Goal: Information Seeking & Learning: Learn about a topic

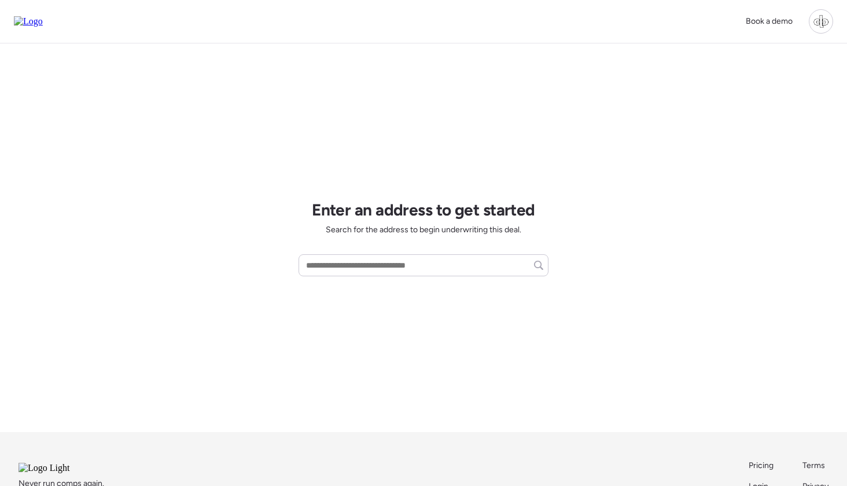
click at [827, 29] on div at bounding box center [821, 21] width 24 height 24
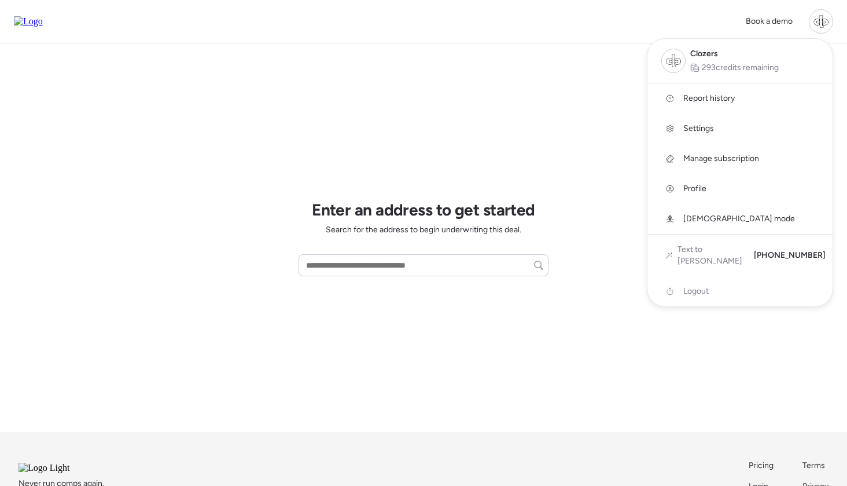
click at [698, 96] on span "Report history" at bounding box center [710, 99] width 52 height 12
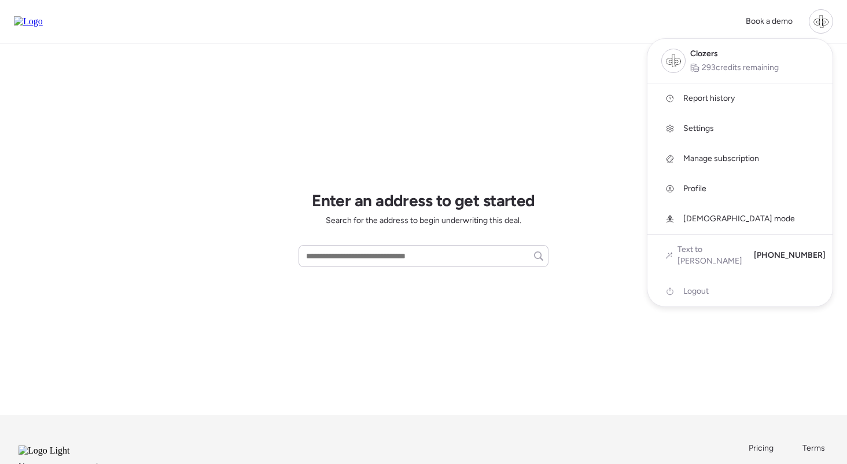
click at [569, 66] on div at bounding box center [423, 200] width 847 height 464
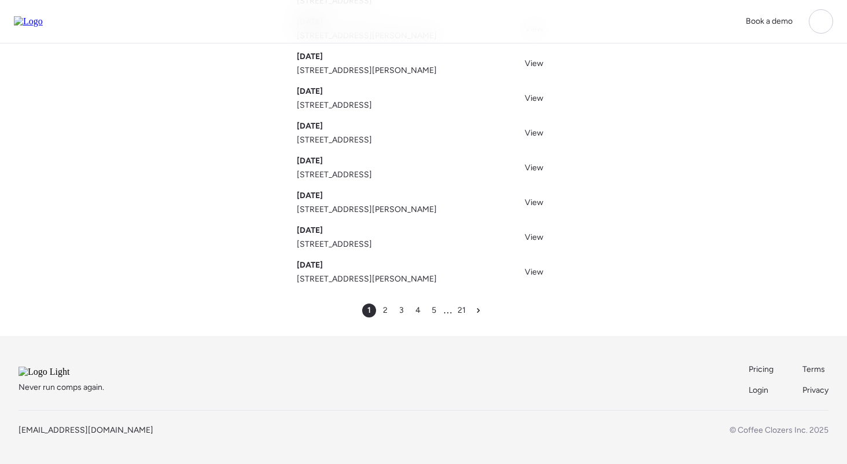
scroll to position [182, 0]
click at [403, 304] on span "3" at bounding box center [401, 310] width 5 height 12
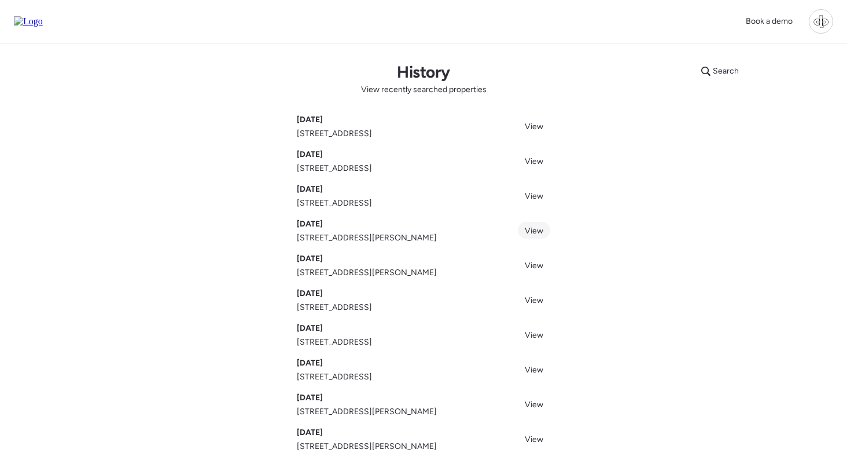
click at [541, 225] on link "View" at bounding box center [534, 230] width 32 height 17
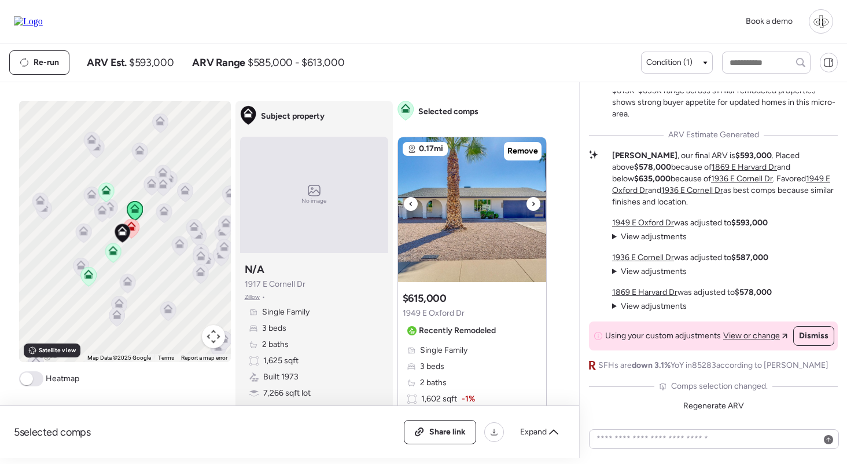
click at [467, 232] on img at bounding box center [472, 209] width 148 height 145
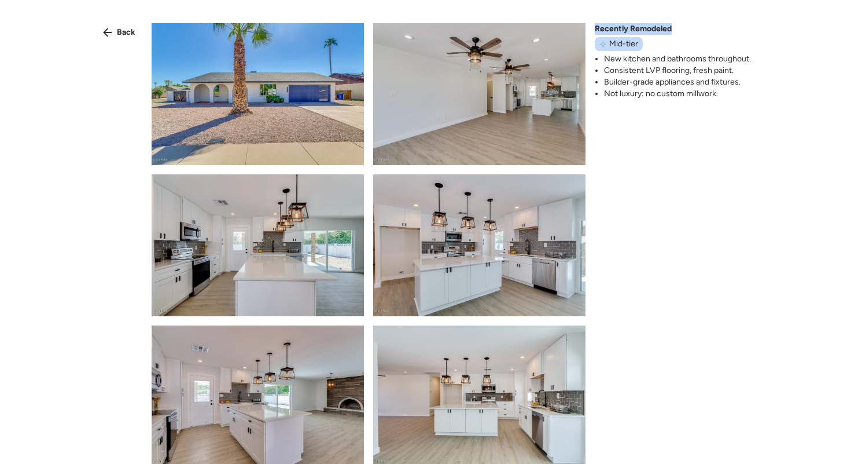
drag, startPoint x: 596, startPoint y: 28, endPoint x: 672, endPoint y: 25, distance: 76.4
click at [672, 25] on div "Recently Remodeled Mid-tier New kitchen and bathrooms throughout. Consistent LV…" at bounding box center [673, 61] width 156 height 76
drag, startPoint x: 611, startPoint y: 43, endPoint x: 638, endPoint y: 43, distance: 27.2
click at [638, 43] on span "Mid-tier" at bounding box center [624, 44] width 29 height 12
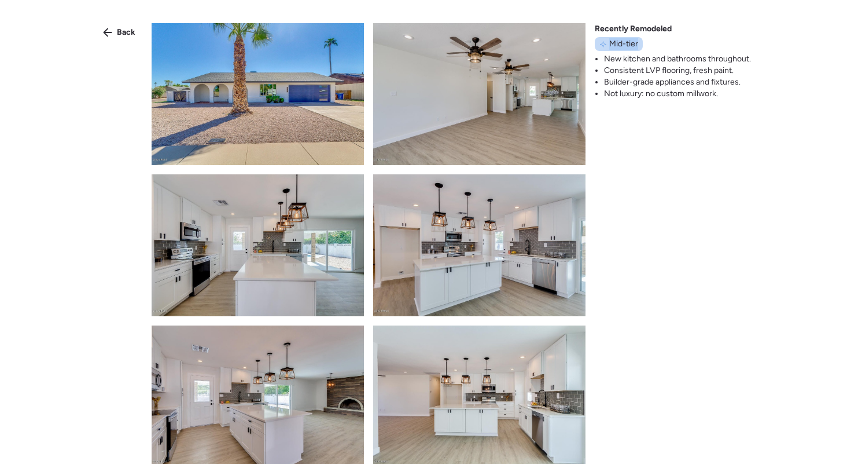
click at [638, 43] on span "Mid-tier" at bounding box center [624, 44] width 29 height 12
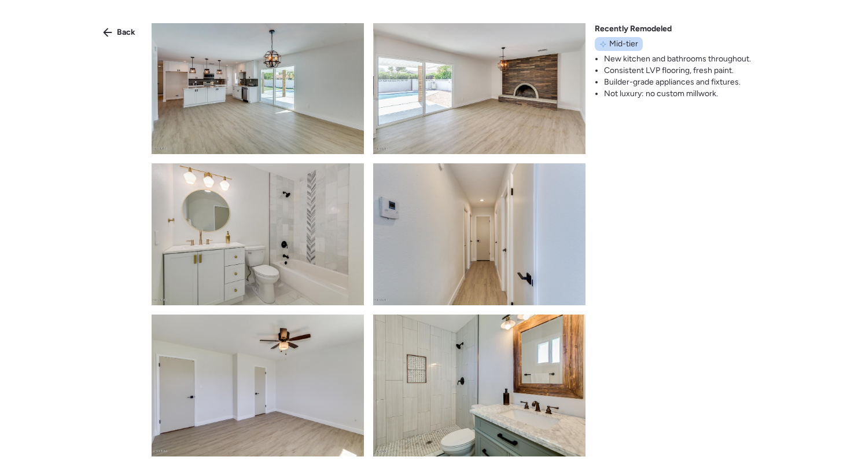
scroll to position [467, 0]
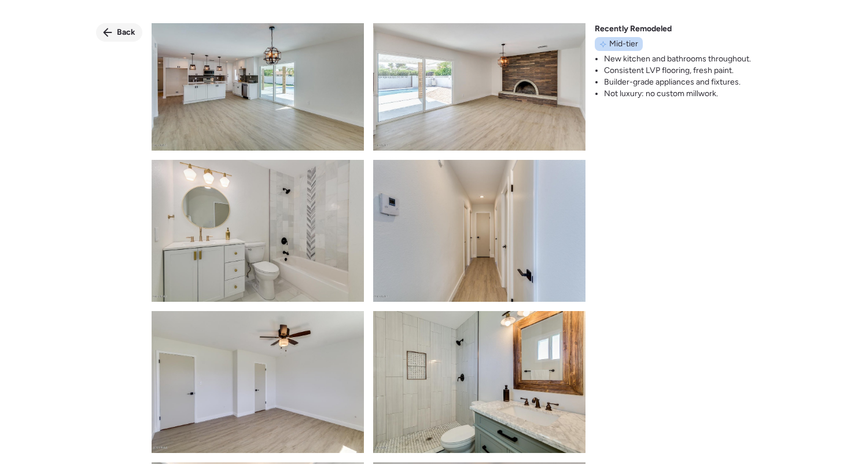
click at [131, 31] on span "Back" at bounding box center [126, 33] width 19 height 12
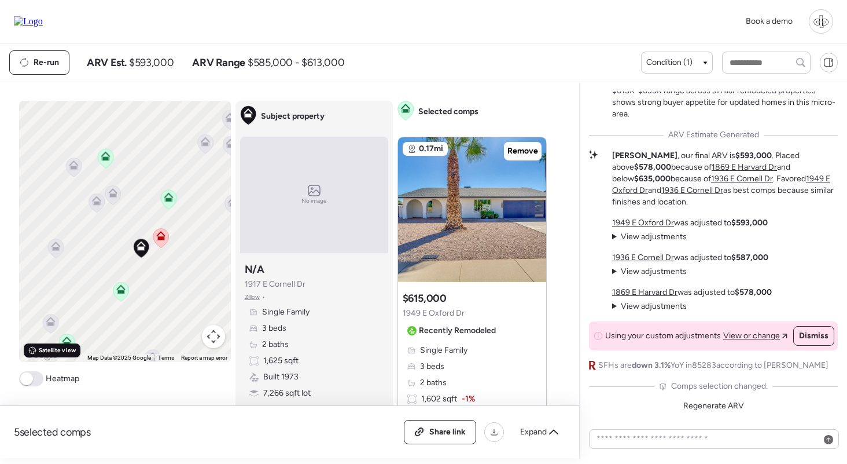
click at [65, 351] on span "Satellite view" at bounding box center [57, 350] width 37 height 9
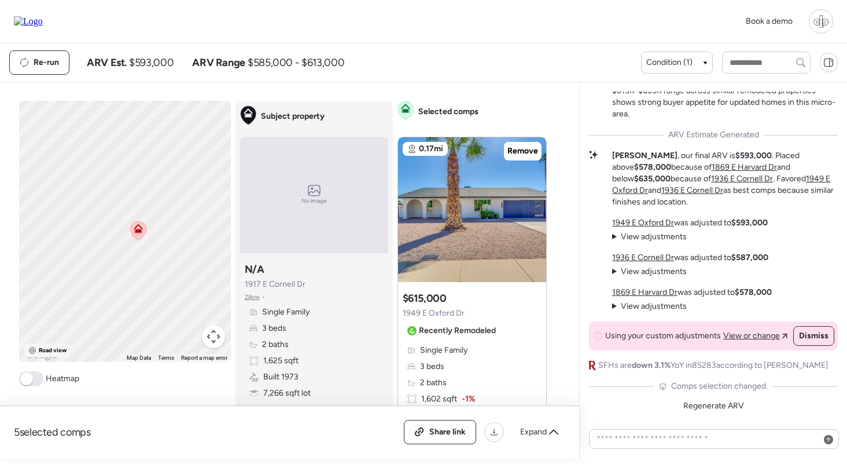
click at [53, 348] on span "Road view" at bounding box center [53, 350] width 28 height 9
drag, startPoint x: 134, startPoint y: 222, endPoint x: 134, endPoint y: 289, distance: 67.1
click at [134, 289] on div "To activate drag with keyboard, press Alt + Enter. Once in keyboard drag state,…" at bounding box center [125, 231] width 212 height 261
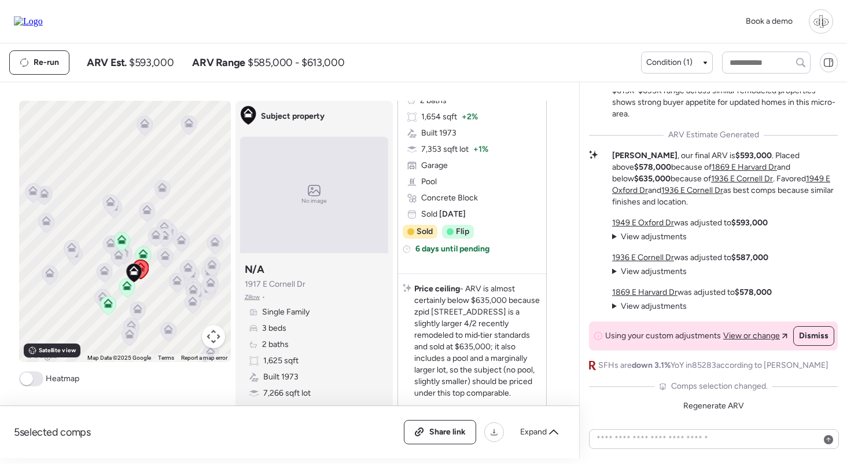
scroll to position [683, 0]
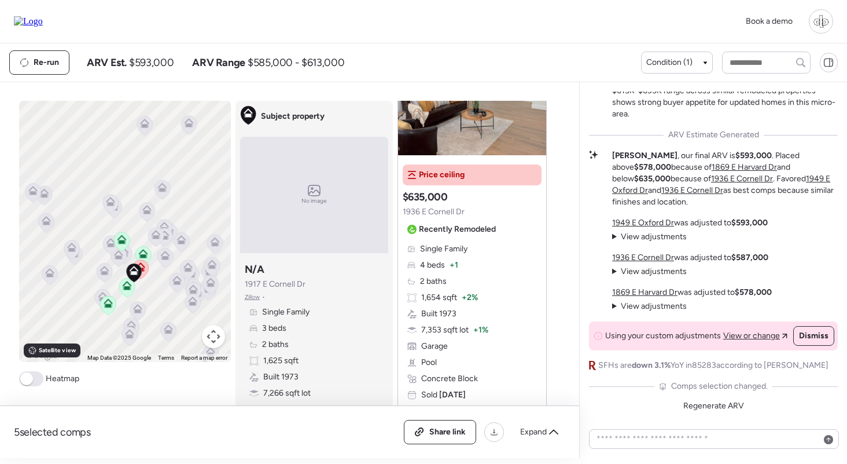
click at [666, 274] on span "View adjustments" at bounding box center [654, 271] width 66 height 10
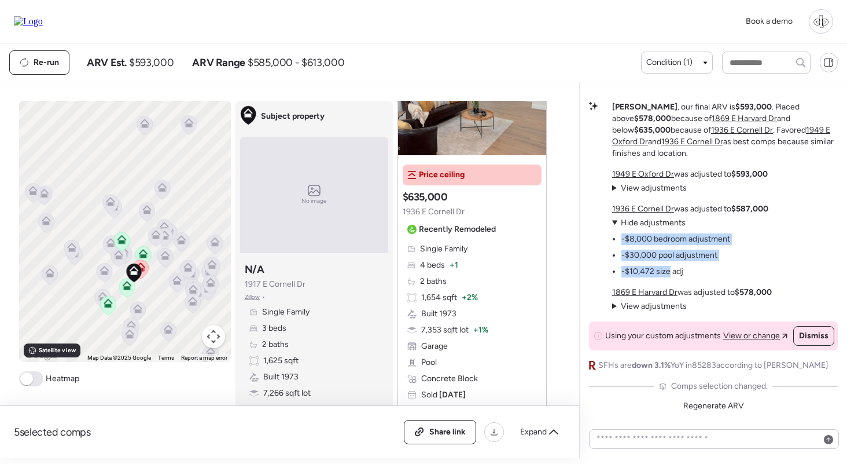
drag, startPoint x: 631, startPoint y: 228, endPoint x: 669, endPoint y: 270, distance: 56.1
click at [669, 270] on details "View adjustments Hide adjustments -$8,000 bedroom adjustment -$30,000 pool adju…" at bounding box center [671, 247] width 118 height 60
click at [669, 270] on li "-$10,472 size adj" at bounding box center [653, 272] width 62 height 12
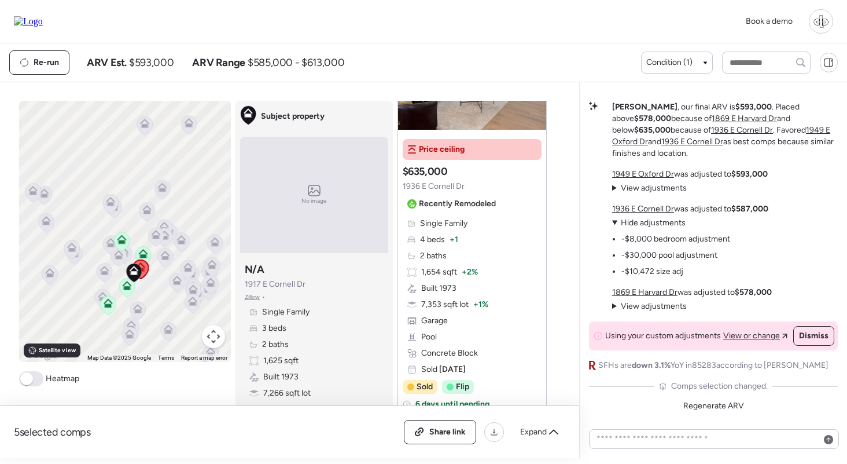
scroll to position [709, 0]
click at [692, 442] on textarea at bounding box center [714, 439] width 240 height 16
click at [594, 30] on div "Book a demo" at bounding box center [424, 21] width 820 height 24
